Goal: Complete application form

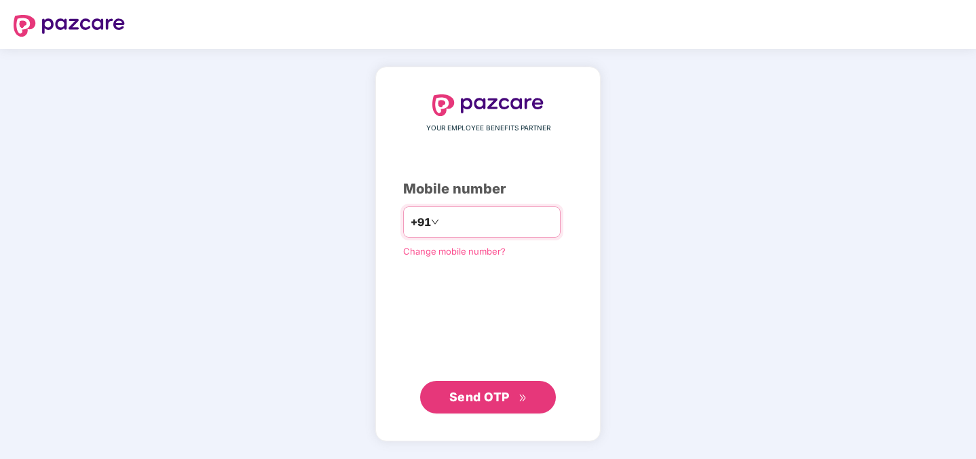
type input "**********"
click at [467, 399] on span "Send OTP" at bounding box center [479, 396] width 60 height 14
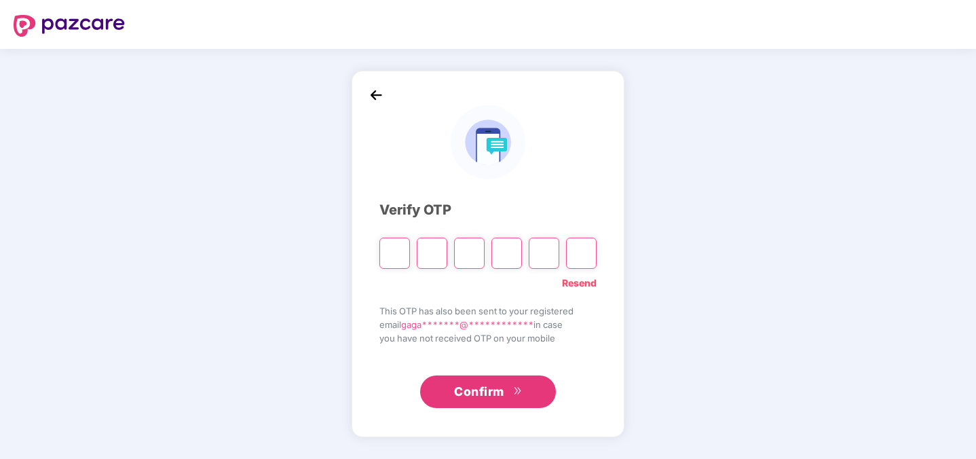
type input "*"
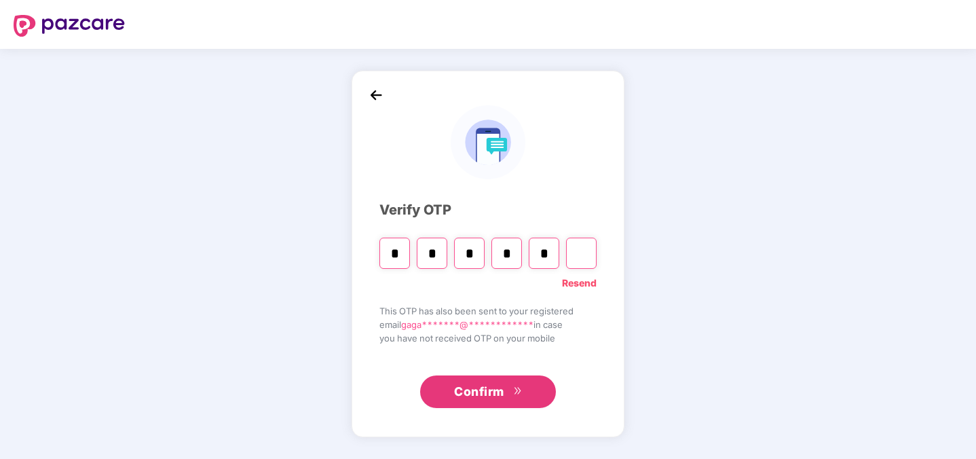
type input "*"
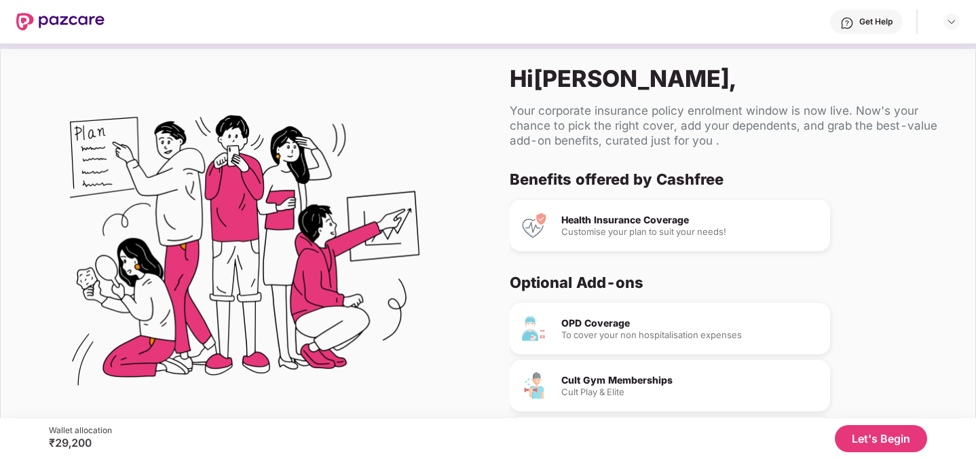
click at [872, 448] on button "Let's Begin" at bounding box center [881, 438] width 92 height 27
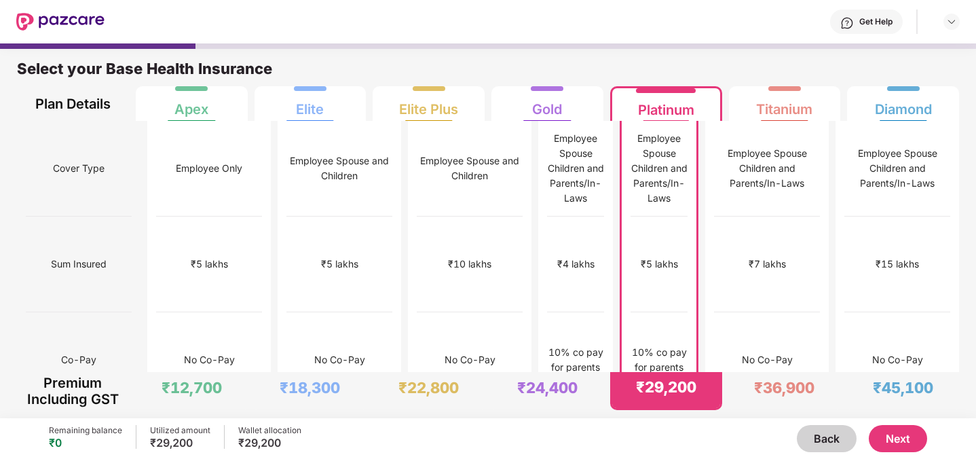
click at [687, 345] on div "10% co pay for parents" at bounding box center [658, 360] width 57 height 30
click at [670, 111] on div "Platinum" at bounding box center [666, 104] width 56 height 27
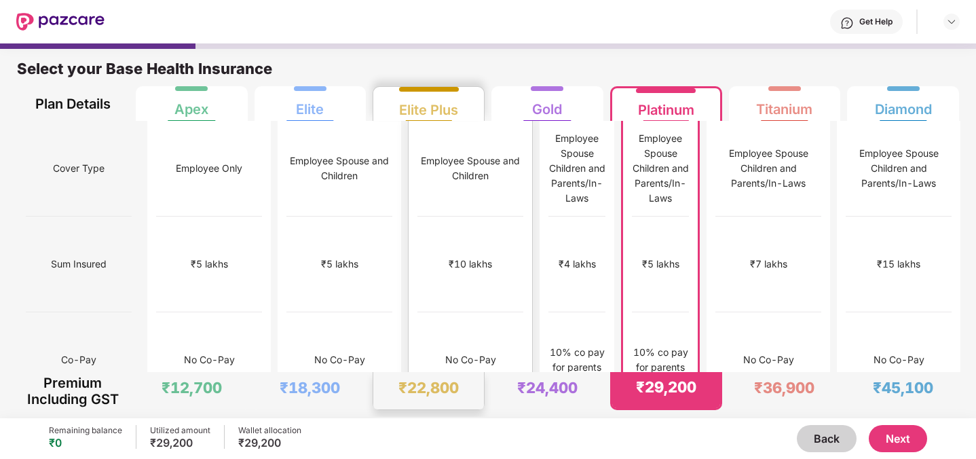
click at [445, 352] on div "No Co-Pay" at bounding box center [470, 359] width 51 height 15
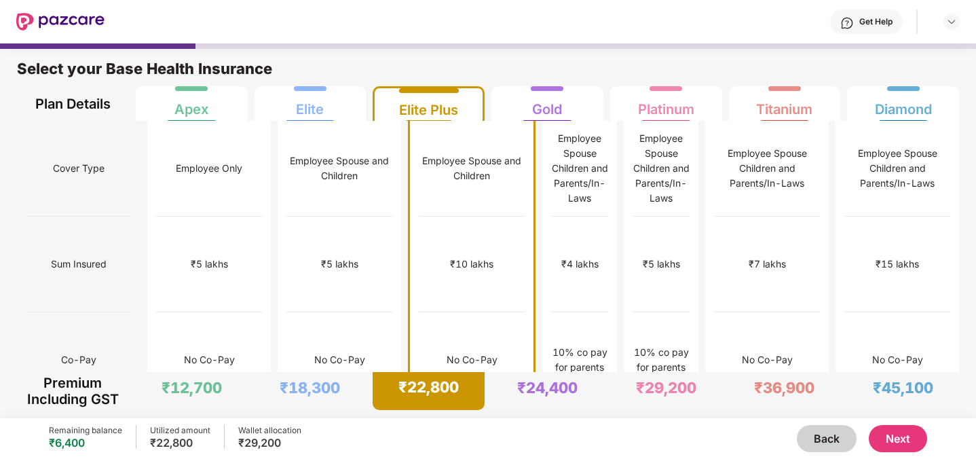
click at [98, 434] on div "Remaining balance" at bounding box center [85, 430] width 73 height 11
click at [636, 235] on div "₹5 lakhs" at bounding box center [661, 264] width 57 height 96
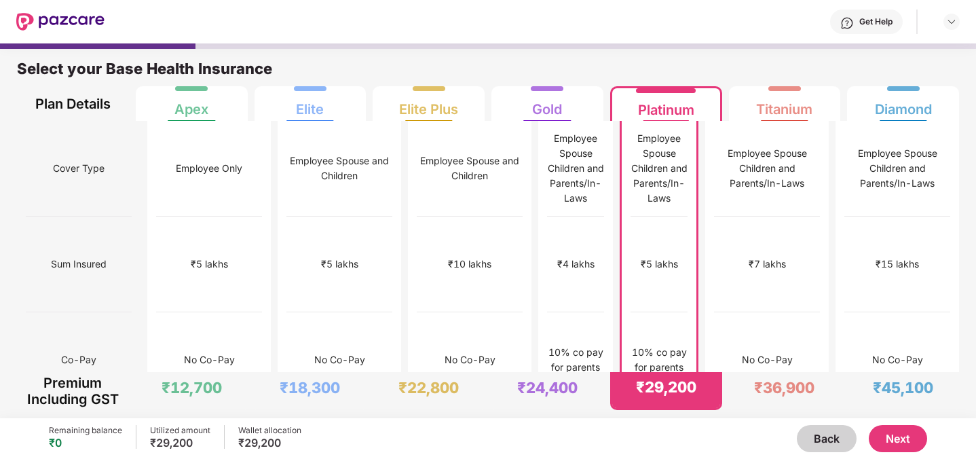
click at [903, 432] on button "Next" at bounding box center [897, 438] width 58 height 27
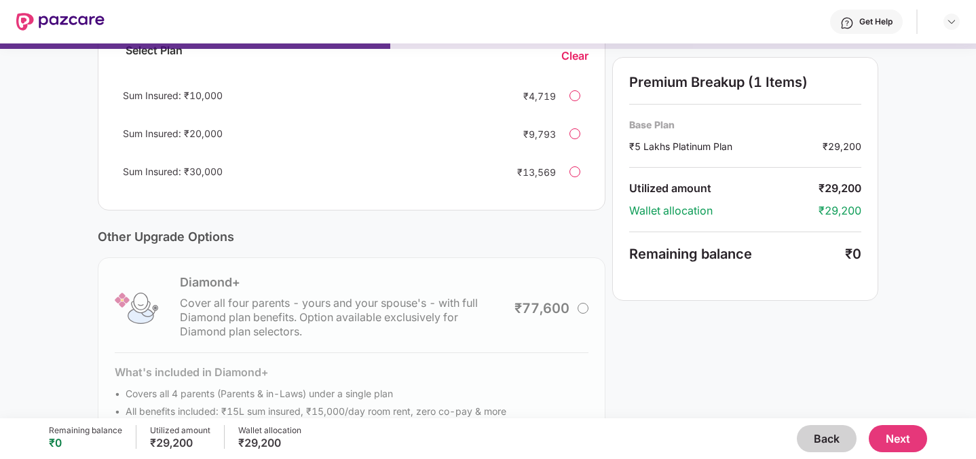
scroll to position [388, 0]
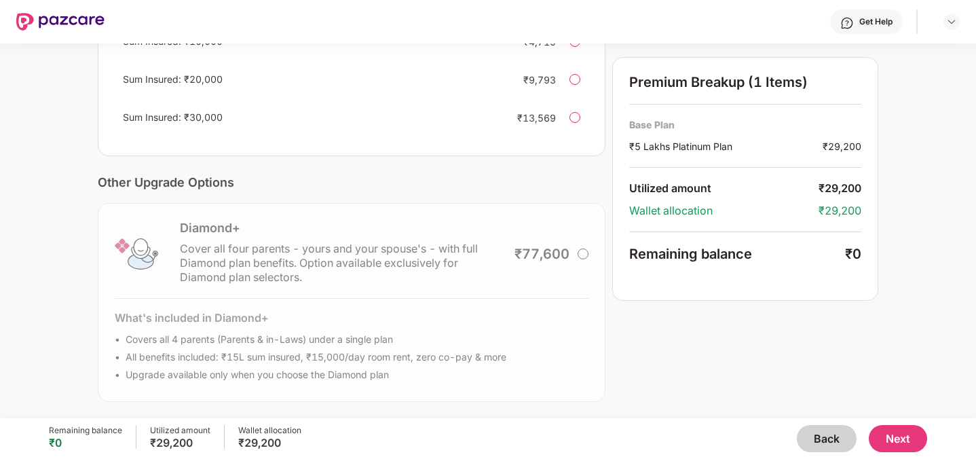
click at [892, 438] on button "Next" at bounding box center [897, 438] width 58 height 27
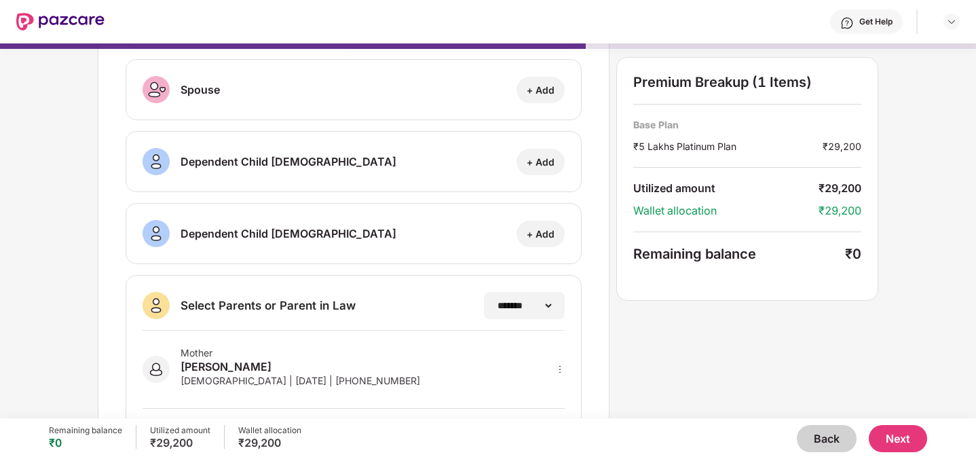
scroll to position [150, 0]
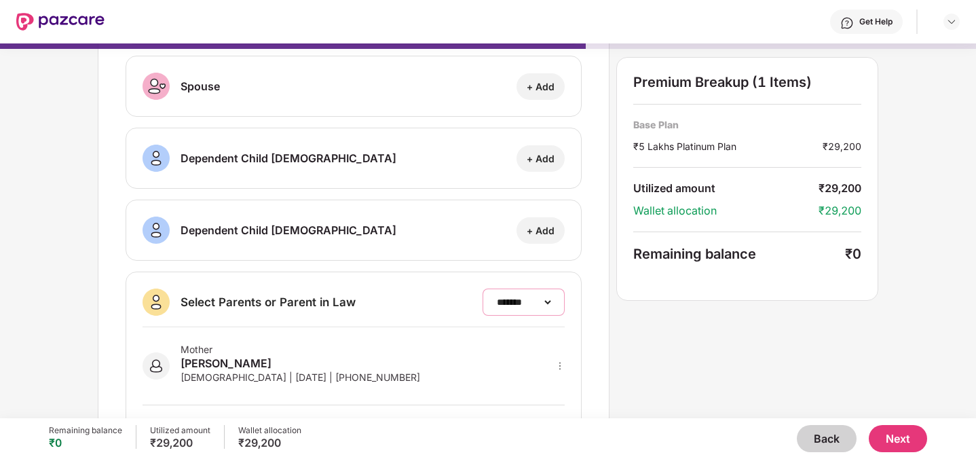
click at [507, 297] on select "**********" at bounding box center [523, 302] width 59 height 11
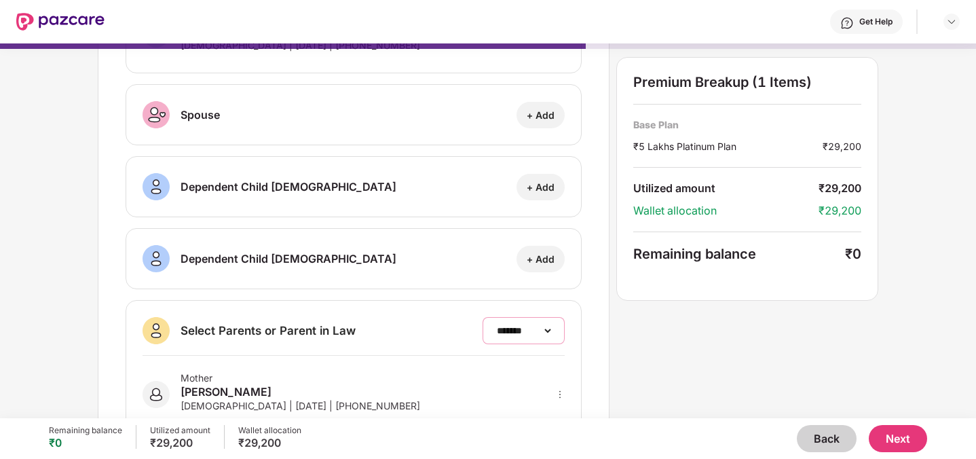
scroll to position [123, 0]
click at [555, 192] on div "+ Add" at bounding box center [540, 185] width 48 height 26
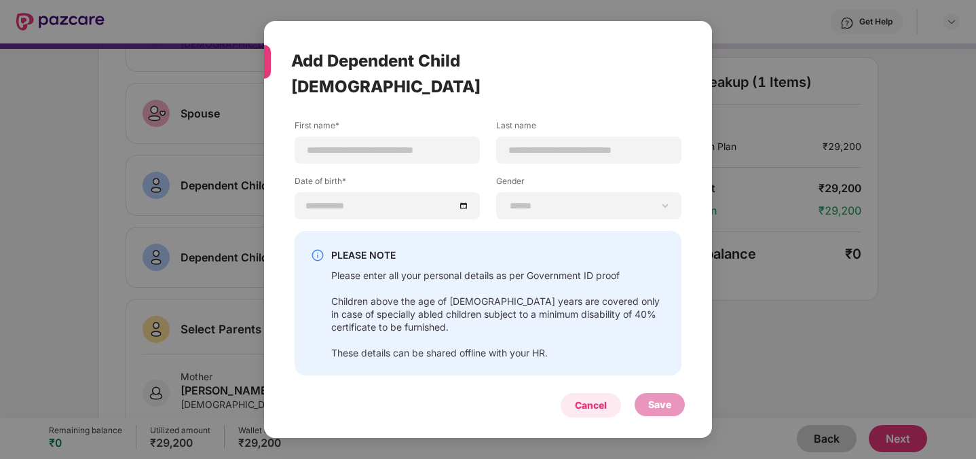
click at [594, 393] on div "Cancel" at bounding box center [590, 405] width 60 height 24
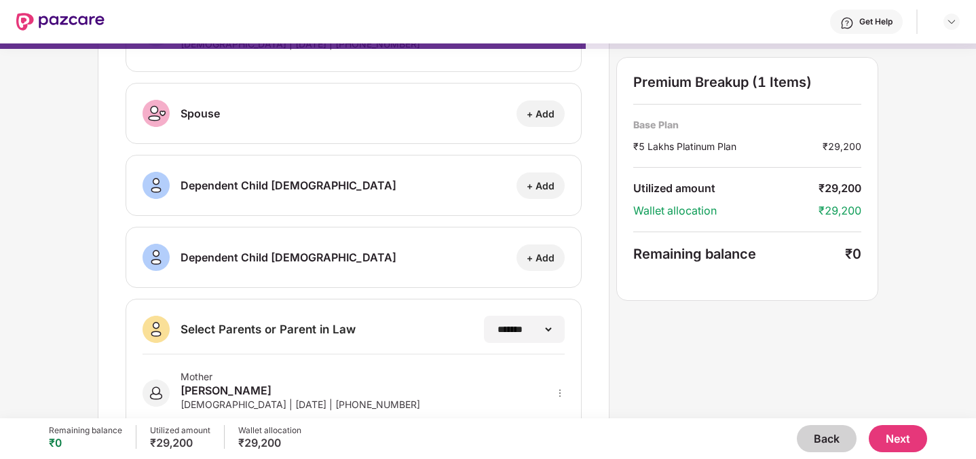
click at [900, 434] on button "Next" at bounding box center [897, 438] width 58 height 27
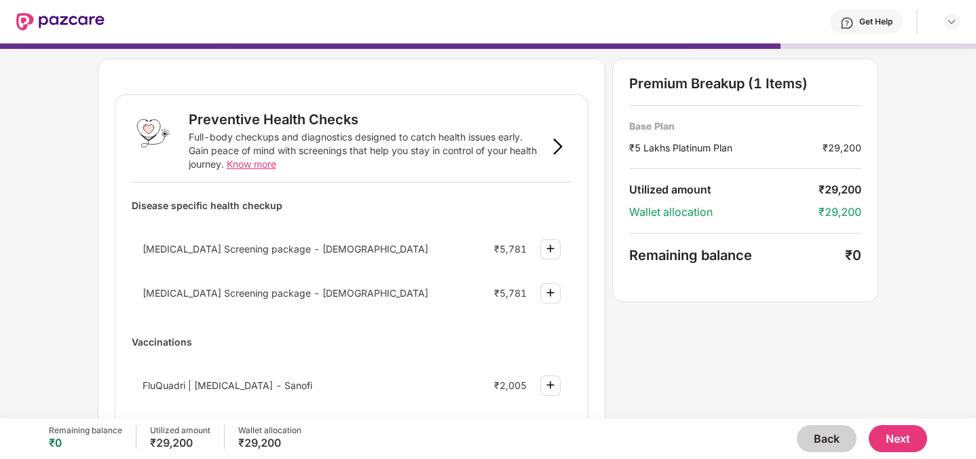
scroll to position [0, 0]
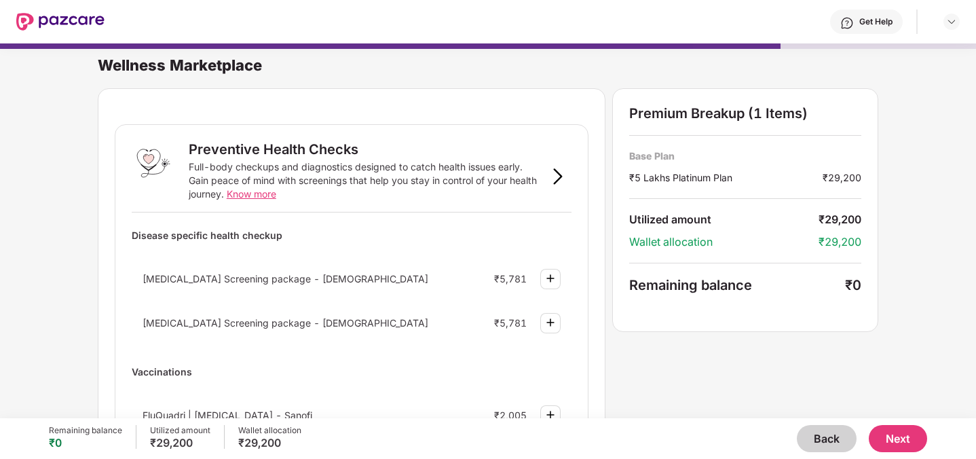
click at [903, 427] on button "Next" at bounding box center [897, 438] width 58 height 27
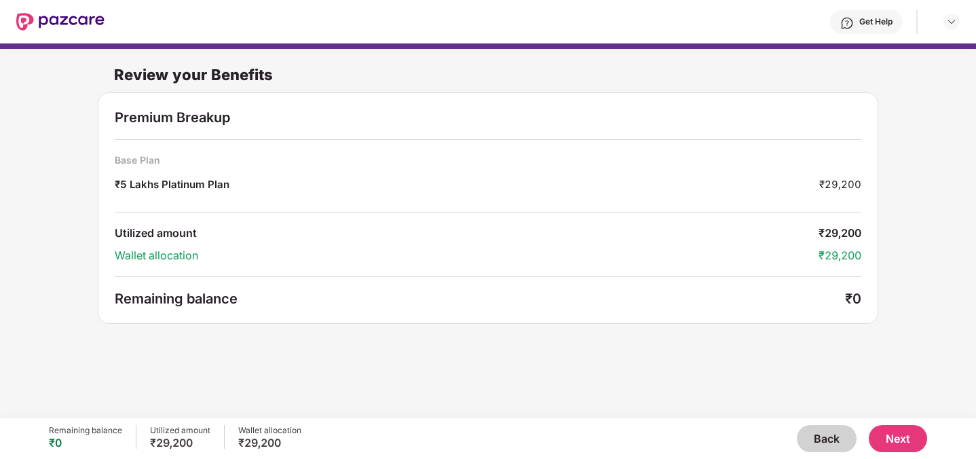
click at [896, 436] on button "Next" at bounding box center [897, 438] width 58 height 27
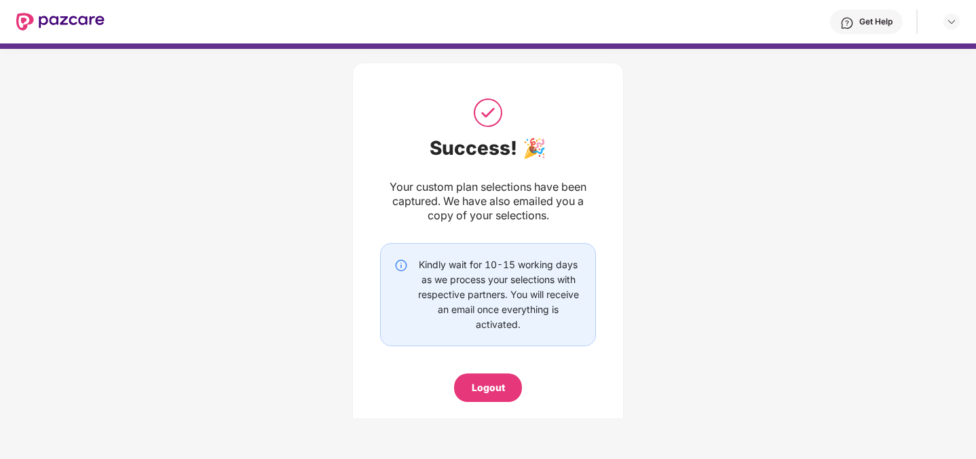
click at [485, 388] on div "Logout" at bounding box center [488, 387] width 33 height 15
